Goal: Use online tool/utility: Utilize a website feature to perform a specific function

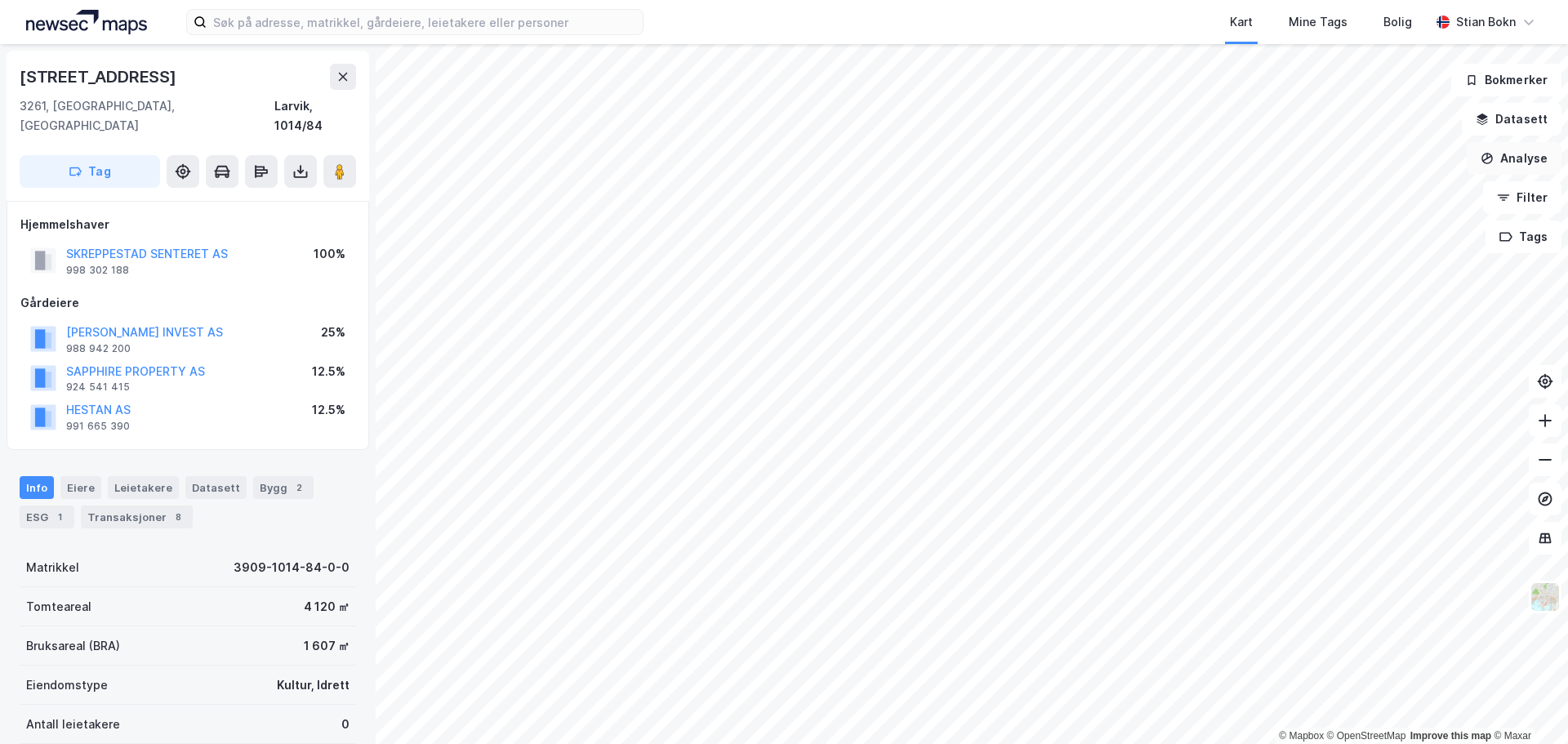
click at [1511, 170] on button "Analyse" at bounding box center [1514, 158] width 94 height 33
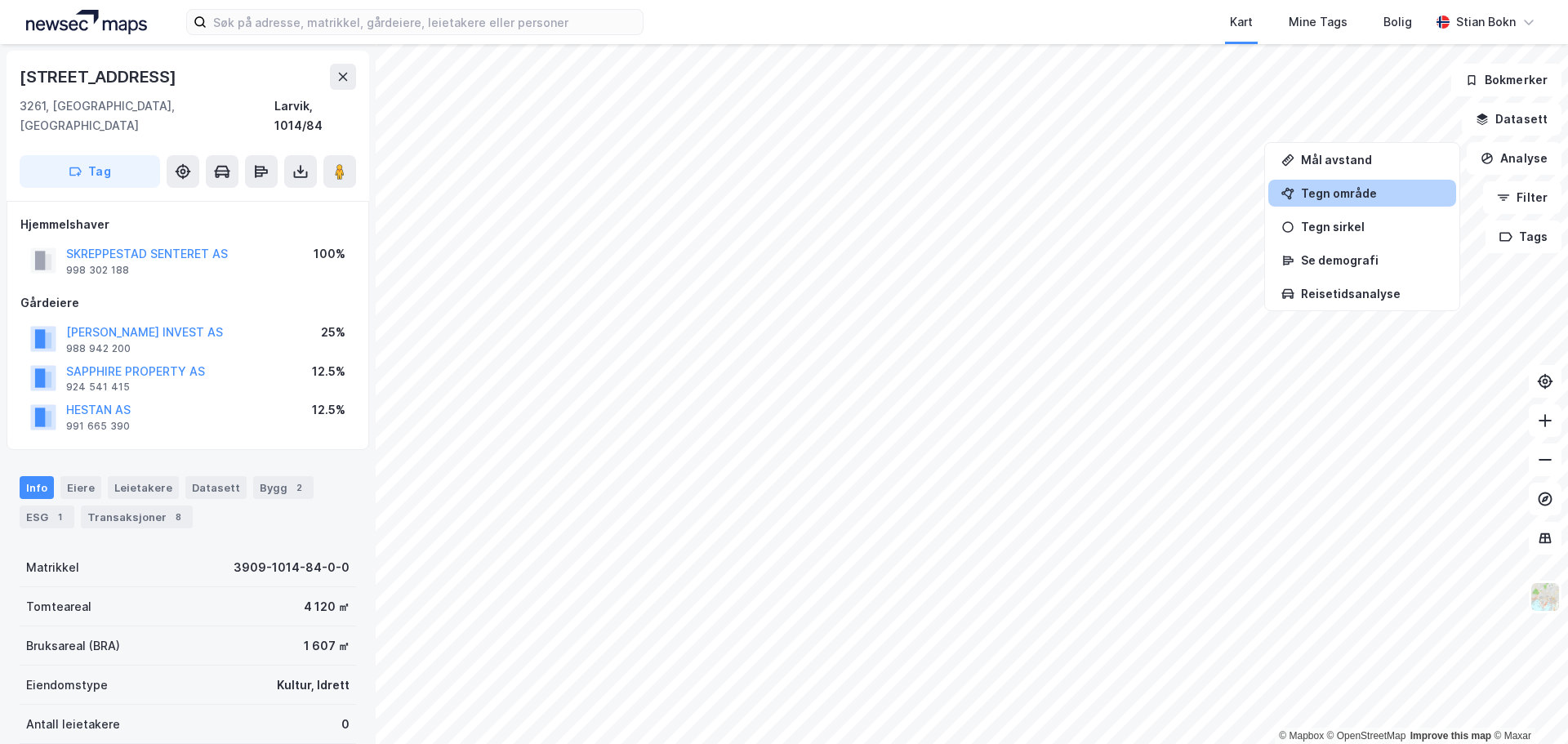
click at [1330, 194] on div "Tegn område" at bounding box center [1371, 193] width 142 height 13
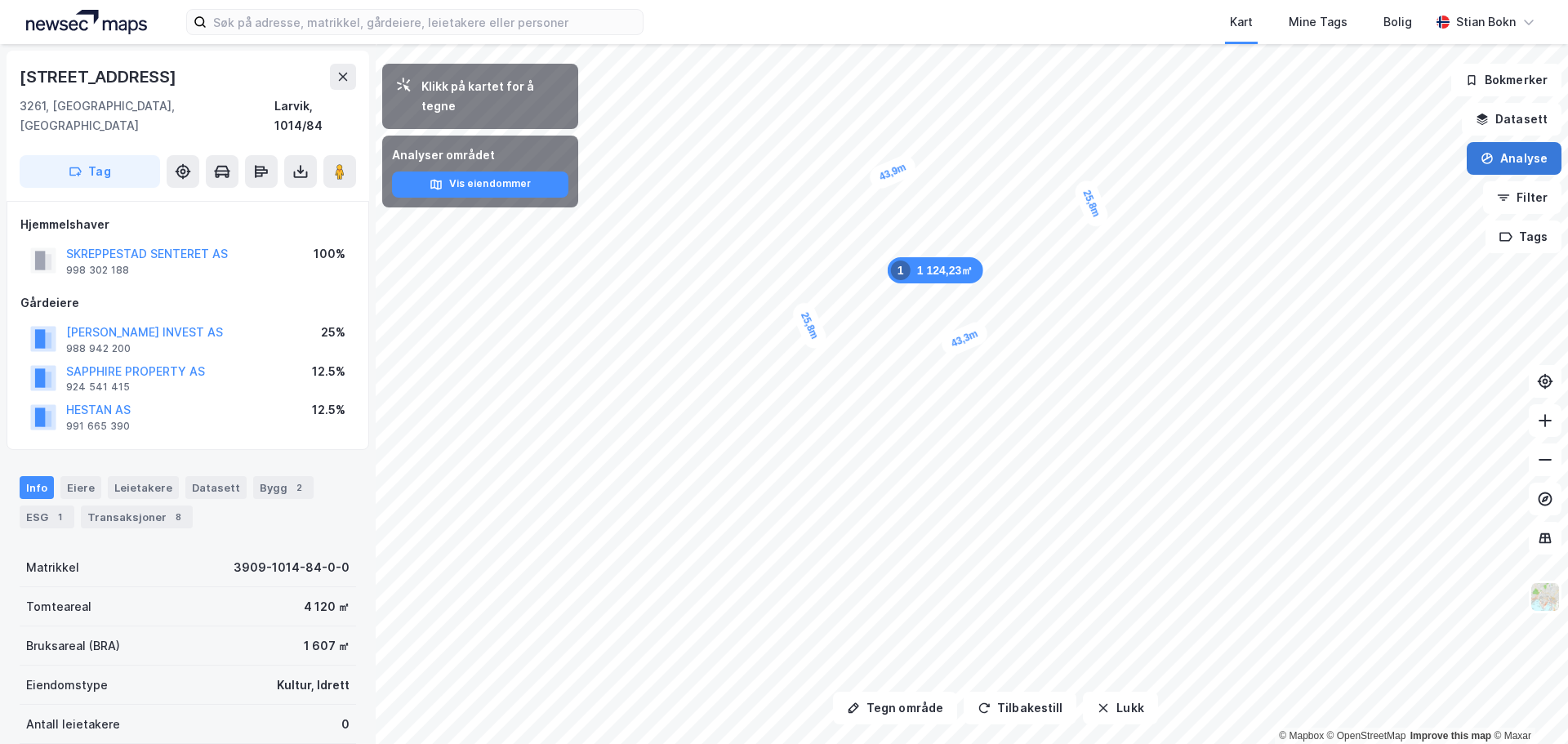
click at [1538, 171] on button "Analyse" at bounding box center [1514, 158] width 94 height 33
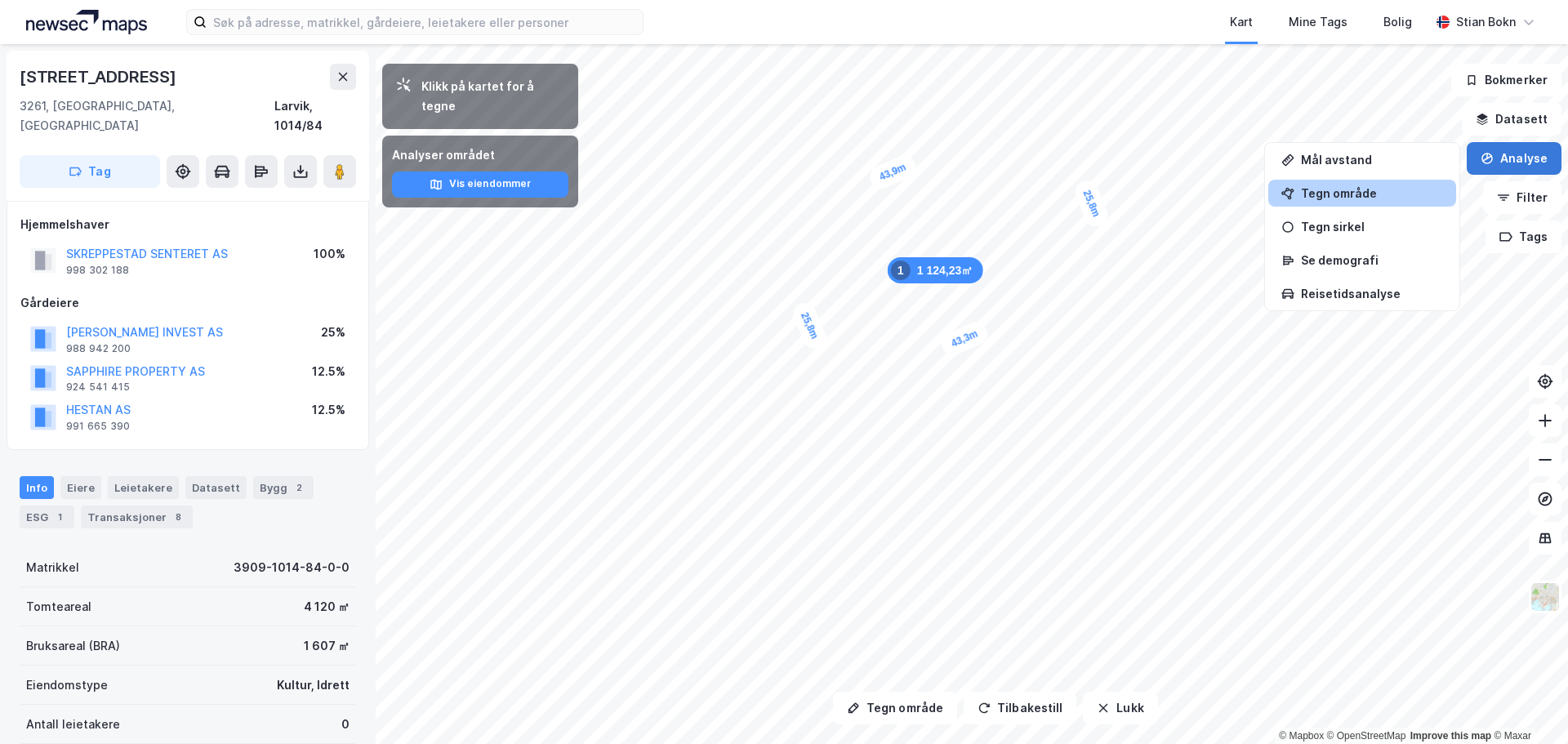
click at [1508, 168] on button "Analyse" at bounding box center [1514, 158] width 94 height 33
